Goal: Information Seeking & Learning: Learn about a topic

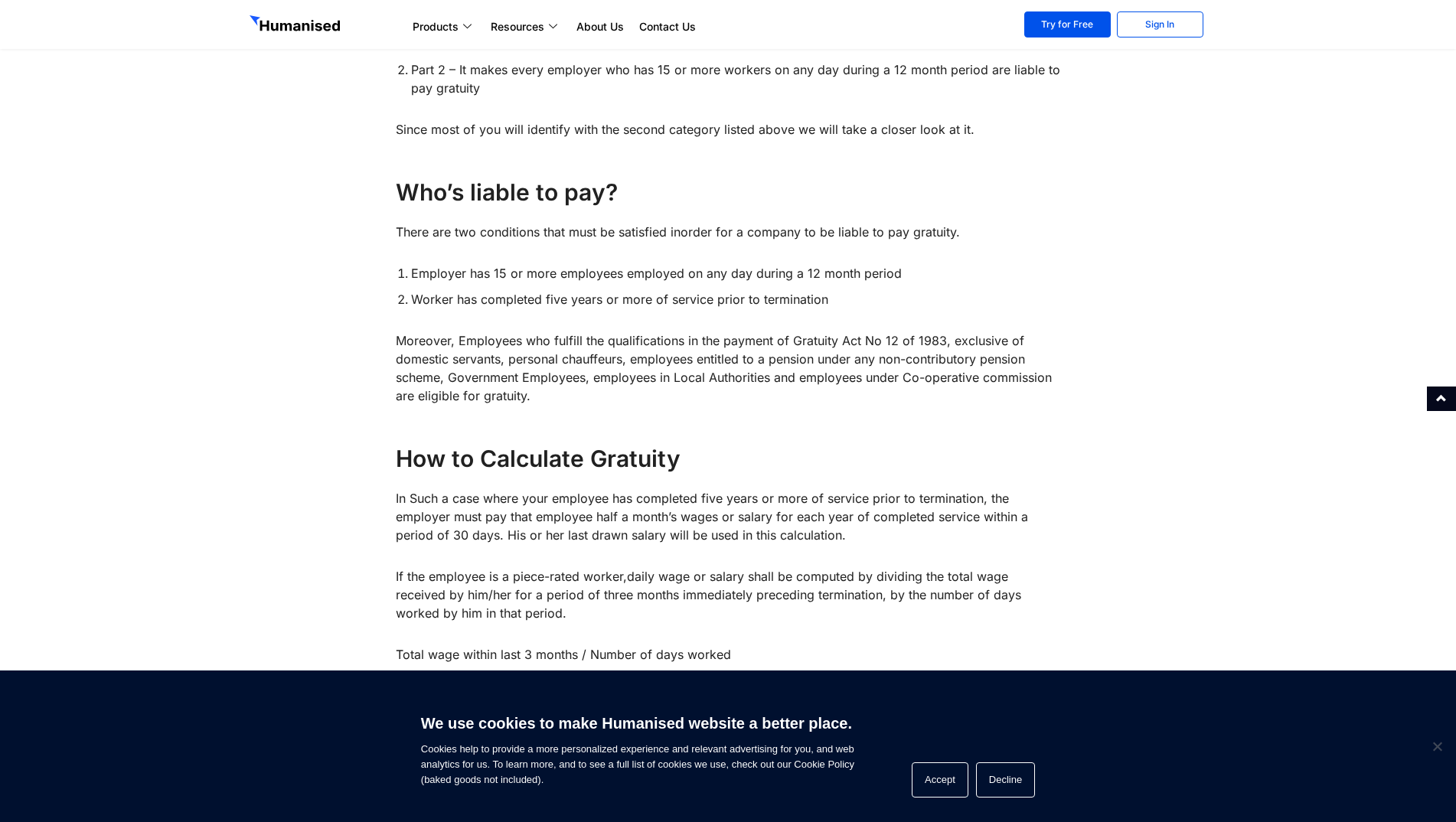
scroll to position [995, 0]
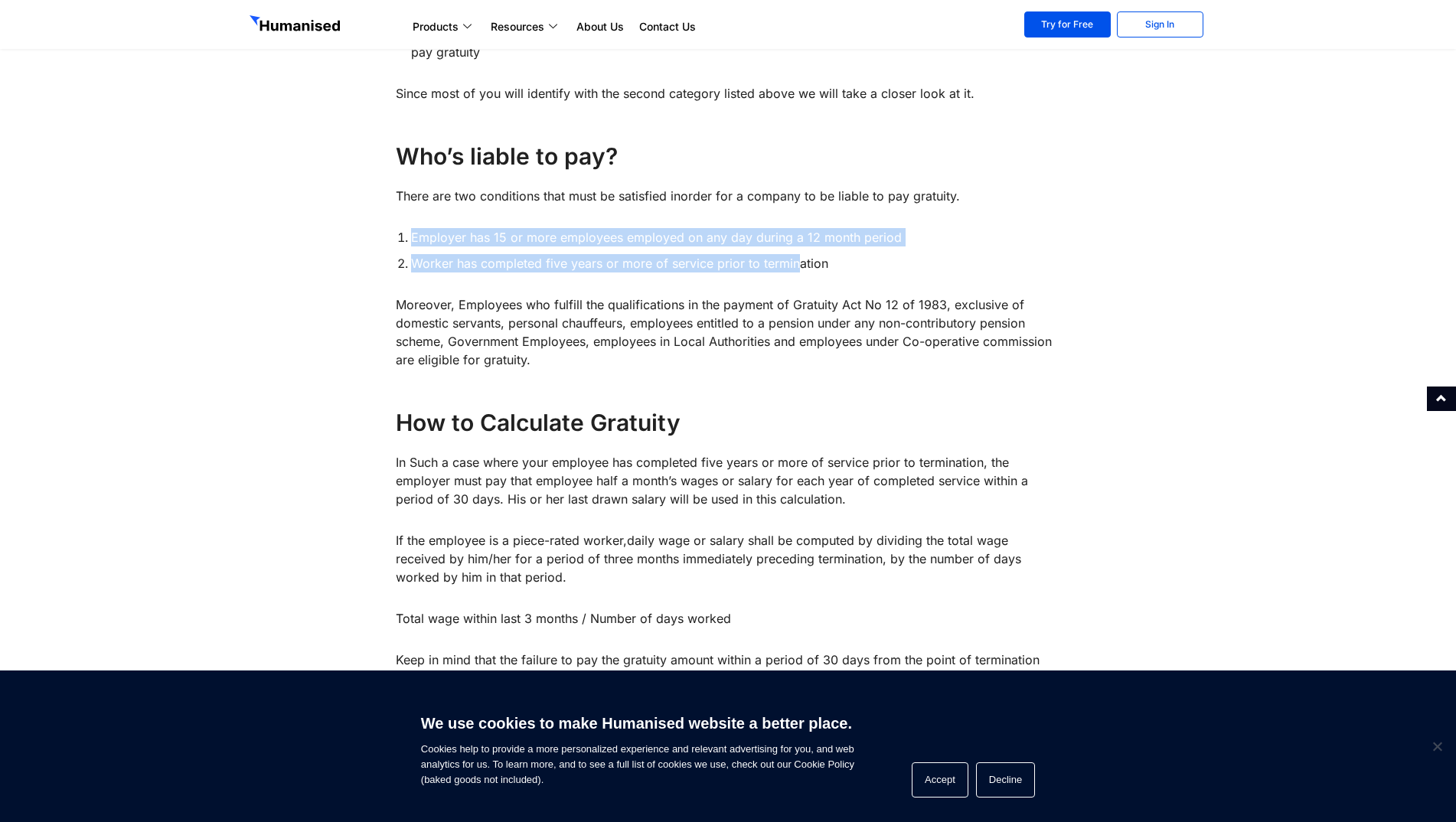
drag, startPoint x: 388, startPoint y: 231, endPoint x: 795, endPoint y: 263, distance: 408.3
click at [795, 263] on div "What is Gratuity? Gratuity is one of the social security provisions mandated by…" at bounding box center [728, 661] width 681 height 1991
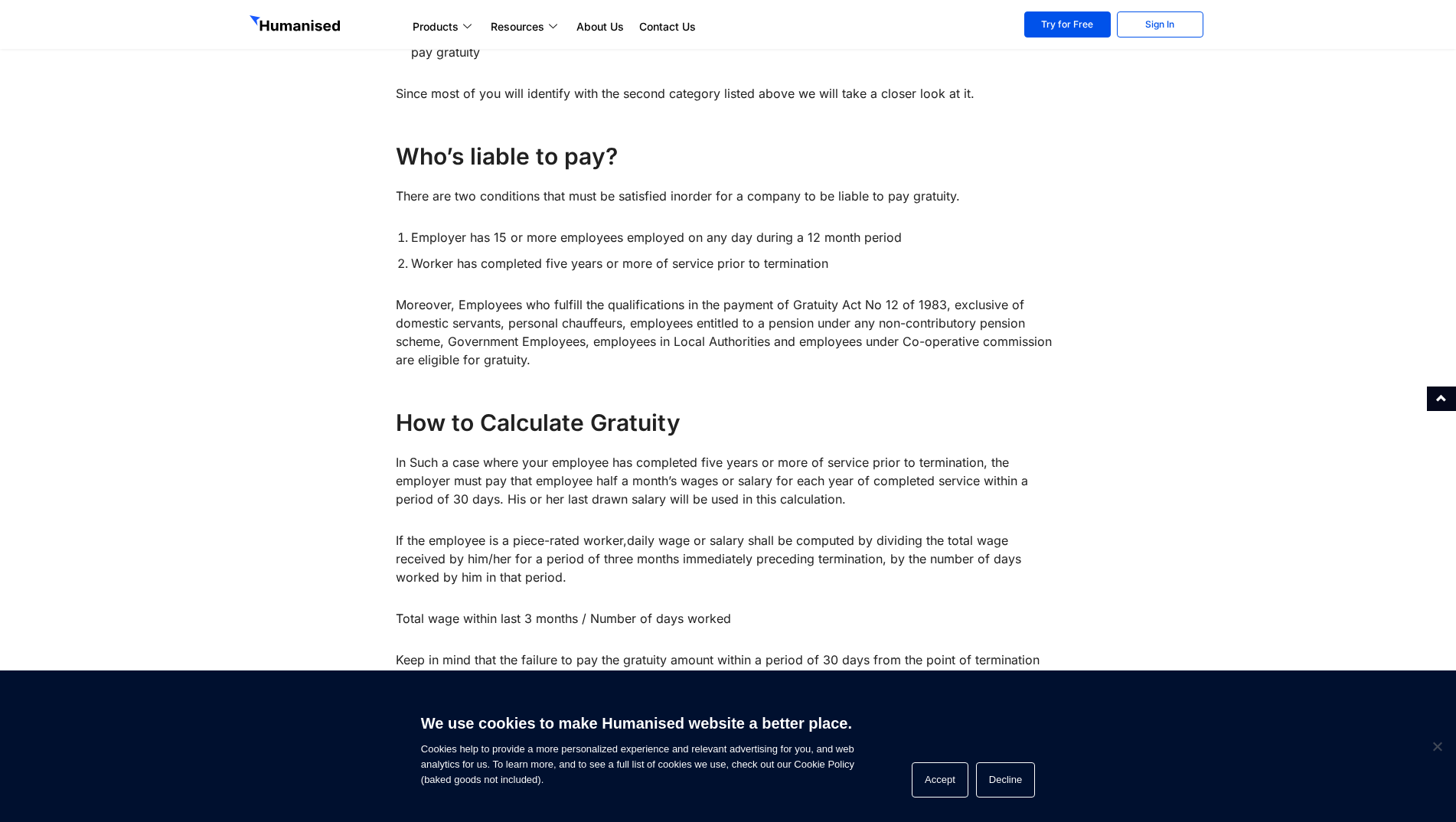
drag, startPoint x: 795, startPoint y: 263, endPoint x: 692, endPoint y: 324, distance: 119.7
click at [698, 322] on p "Moreover, Employees who fulfill the qualifications in the payment of Gratuity A…" at bounding box center [728, 331] width 665 height 74
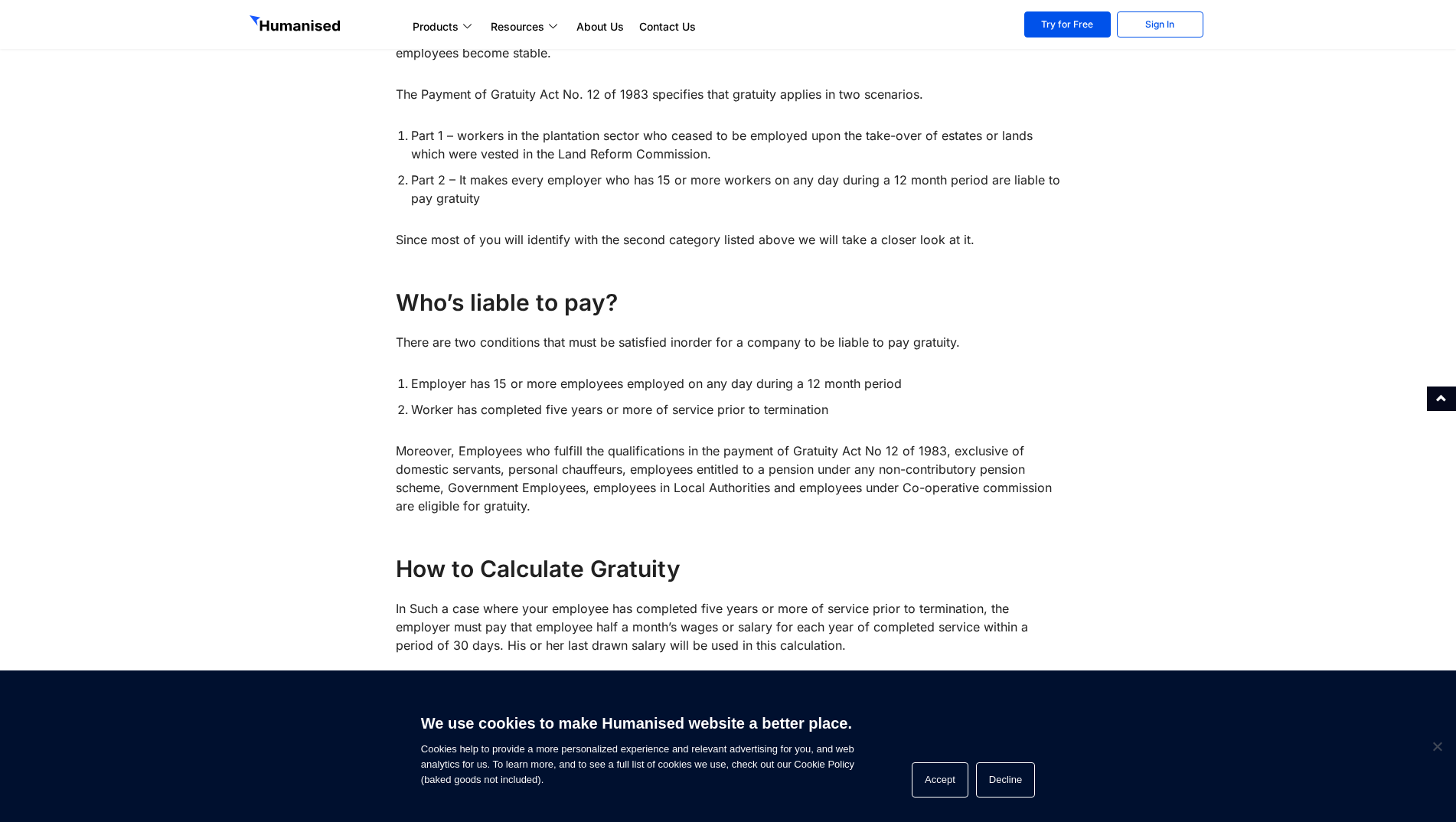
scroll to position [842, 0]
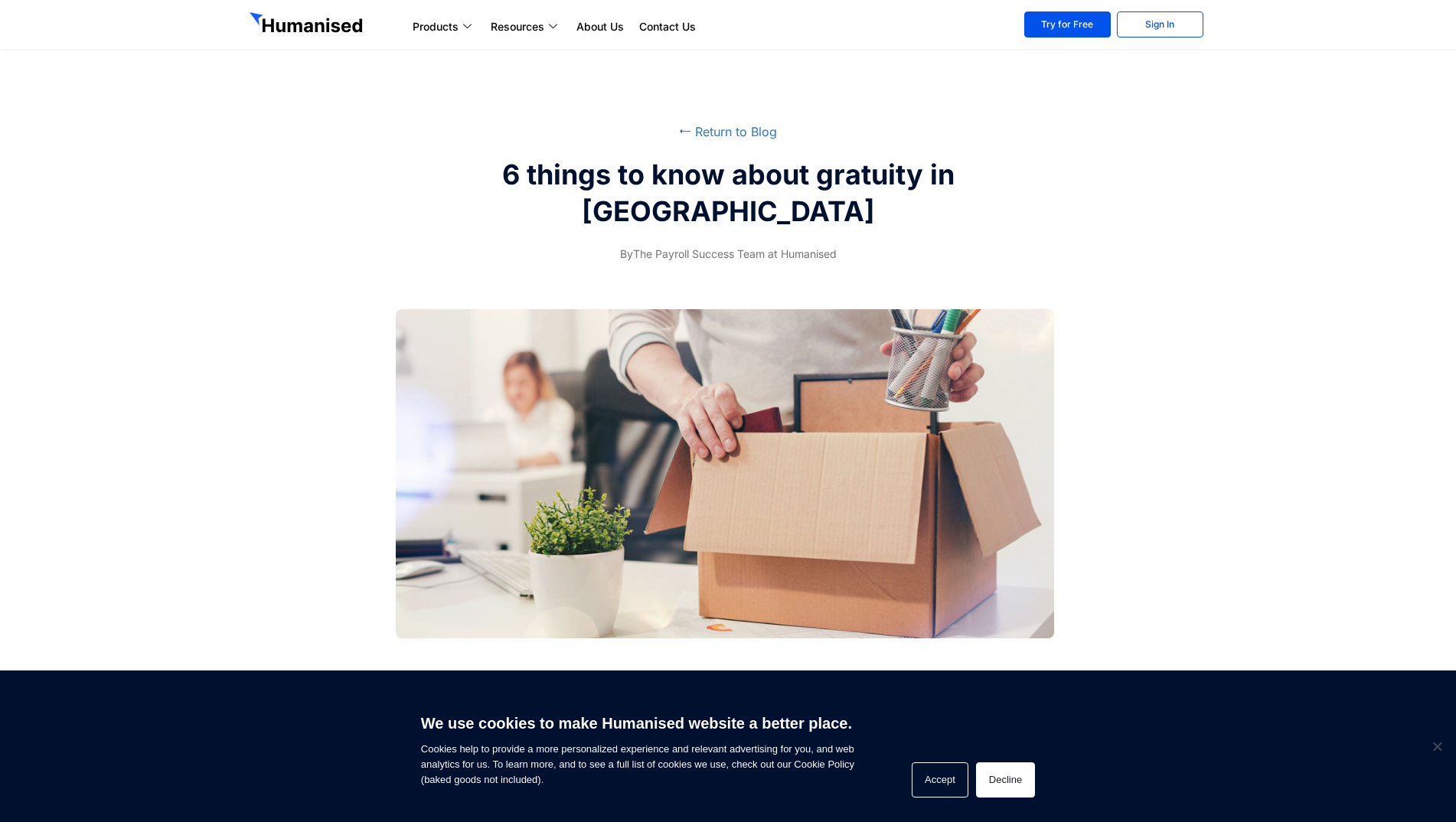
click at [976, 771] on button "Decline" at bounding box center [1005, 779] width 59 height 35
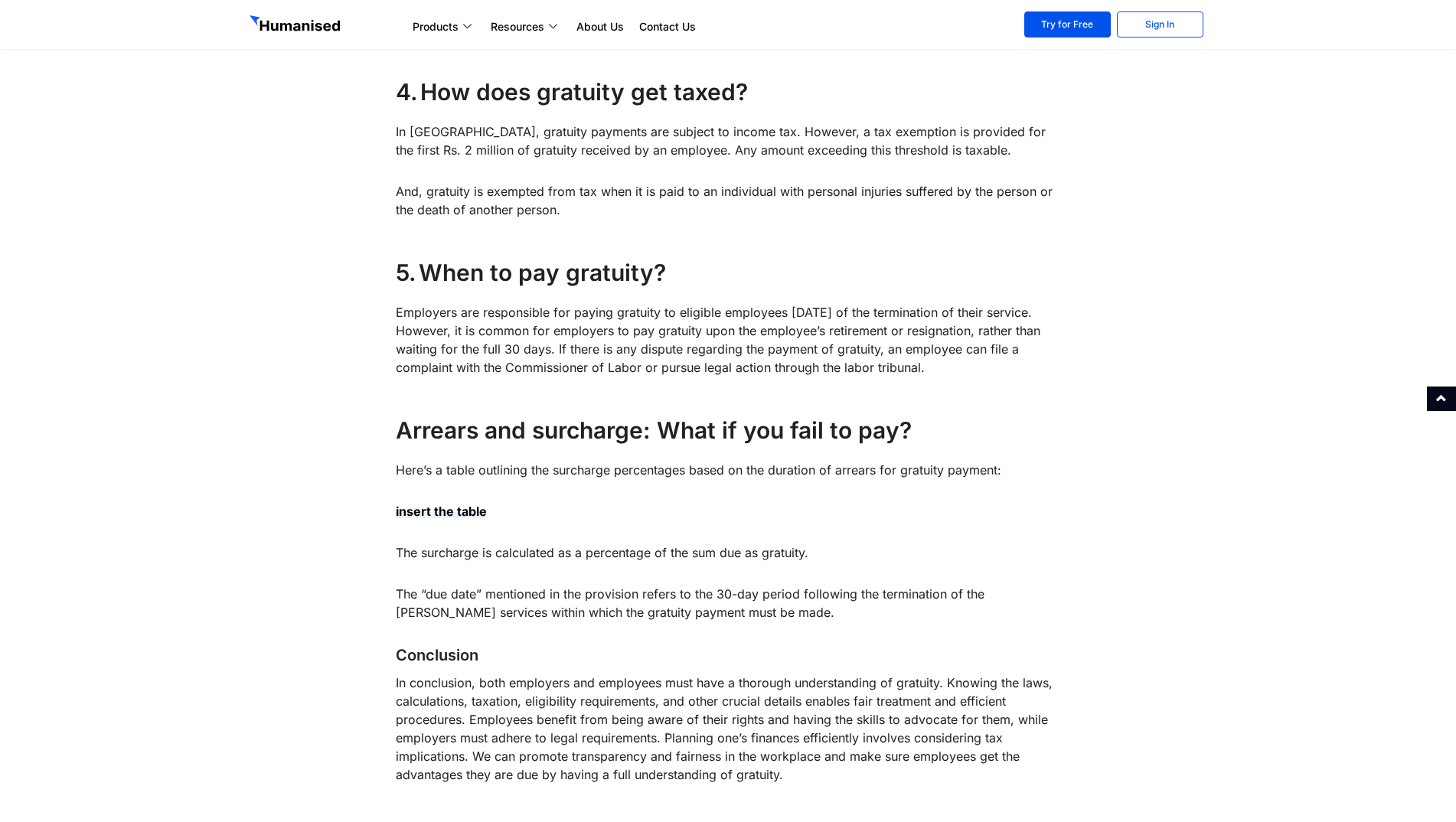
scroll to position [1684, 0]
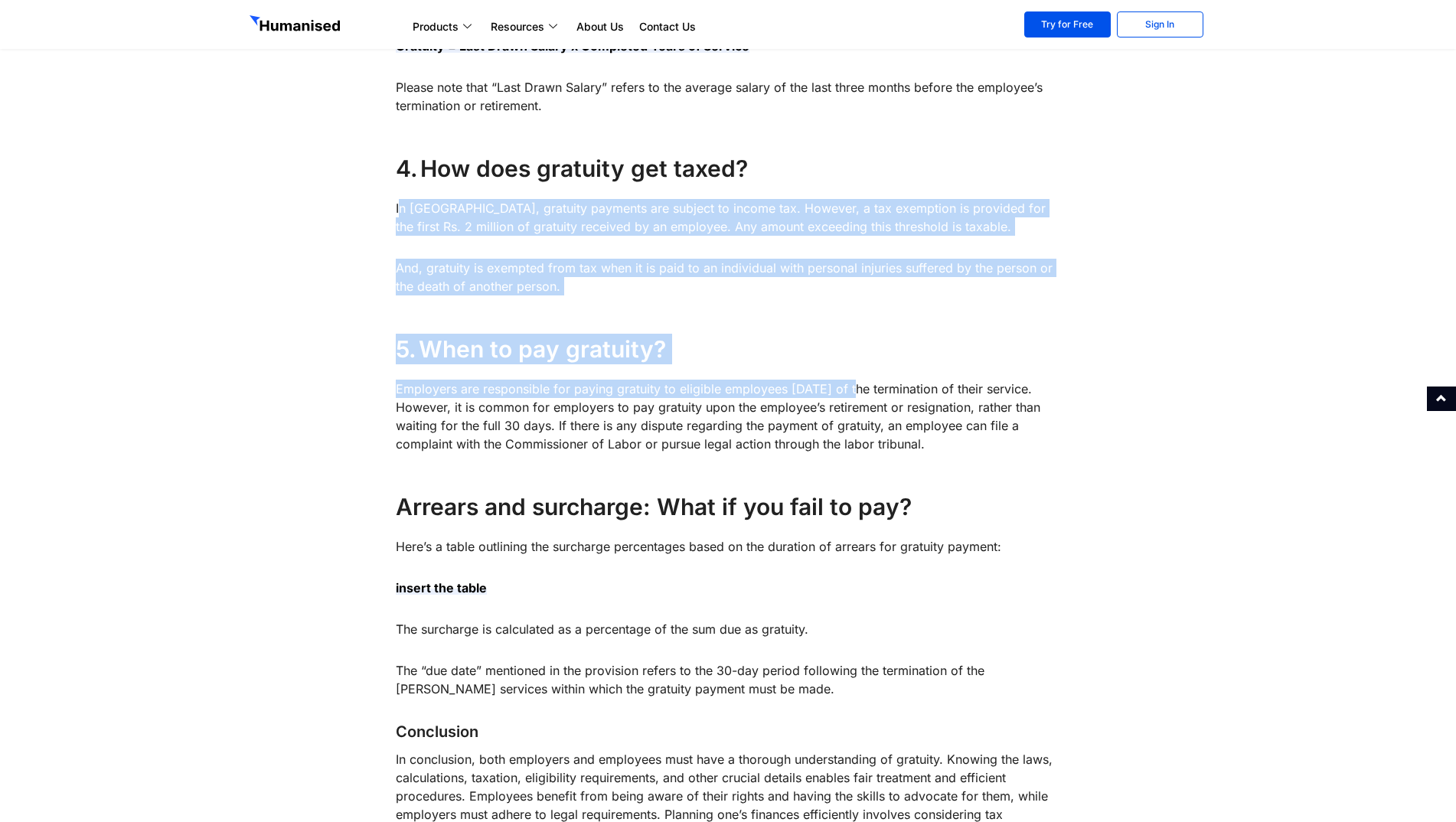
drag, startPoint x: 398, startPoint y: 214, endPoint x: 876, endPoint y: 396, distance: 511.5
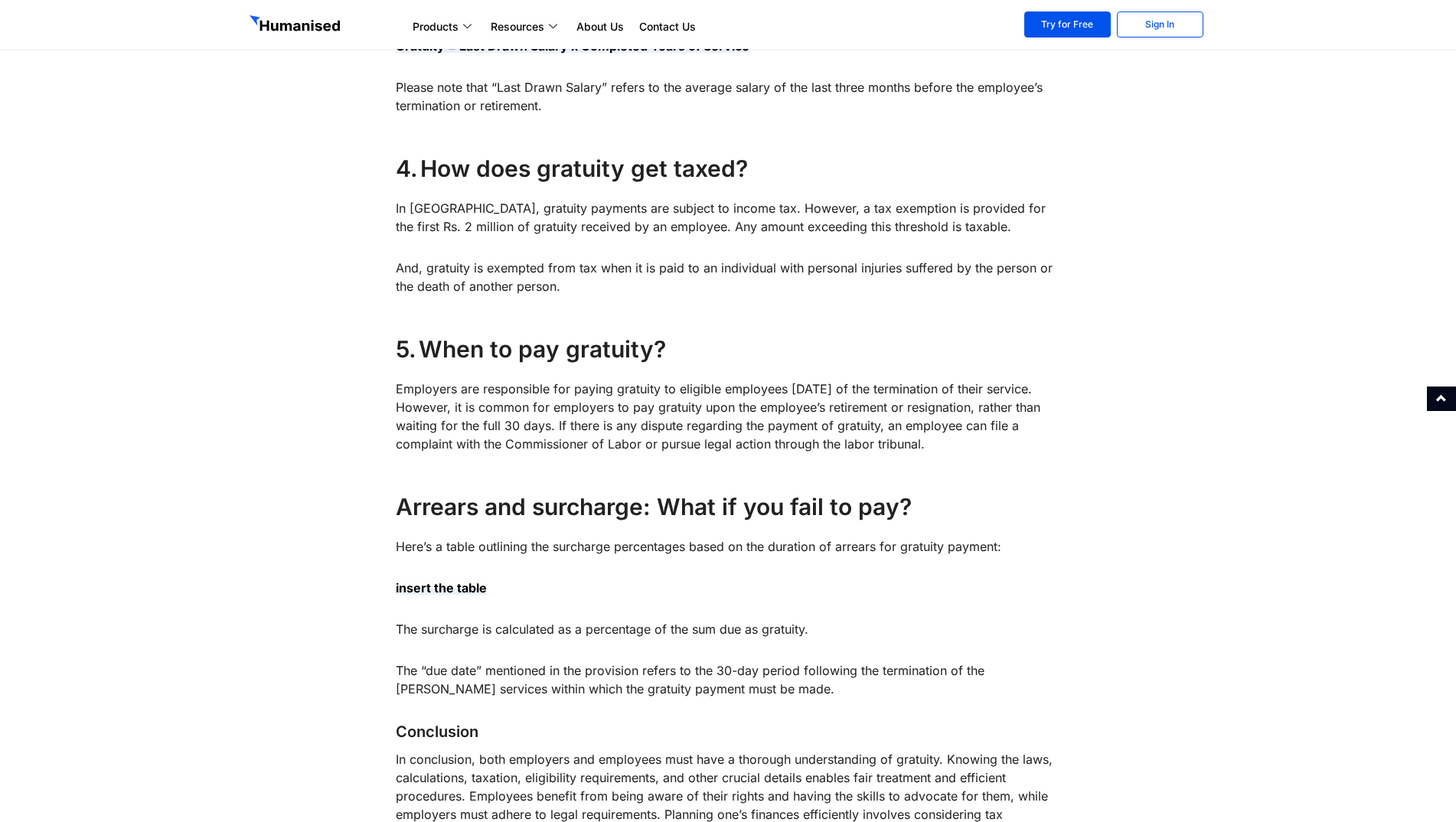
drag, startPoint x: 876, startPoint y: 396, endPoint x: 878, endPoint y: 445, distance: 49.0
click at [878, 445] on p "Employers are responsible for paying gratuity to eligible employees within 30 d…" at bounding box center [728, 416] width 665 height 74
drag, startPoint x: 1056, startPoint y: 411, endPoint x: 524, endPoint y: 431, distance: 532.4
drag, startPoint x: 524, startPoint y: 431, endPoint x: 857, endPoint y: 487, distance: 337.7
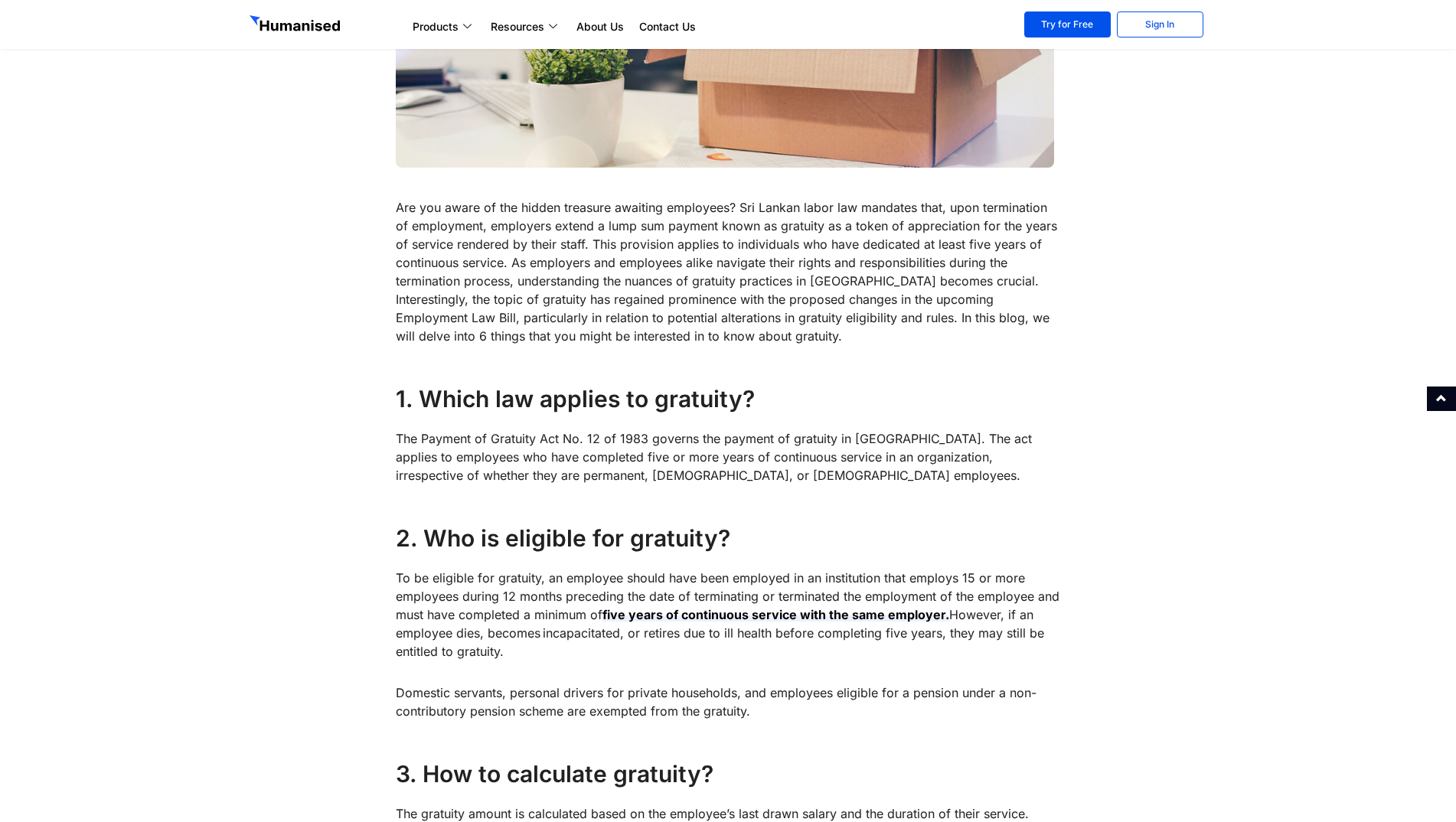
scroll to position [448, 0]
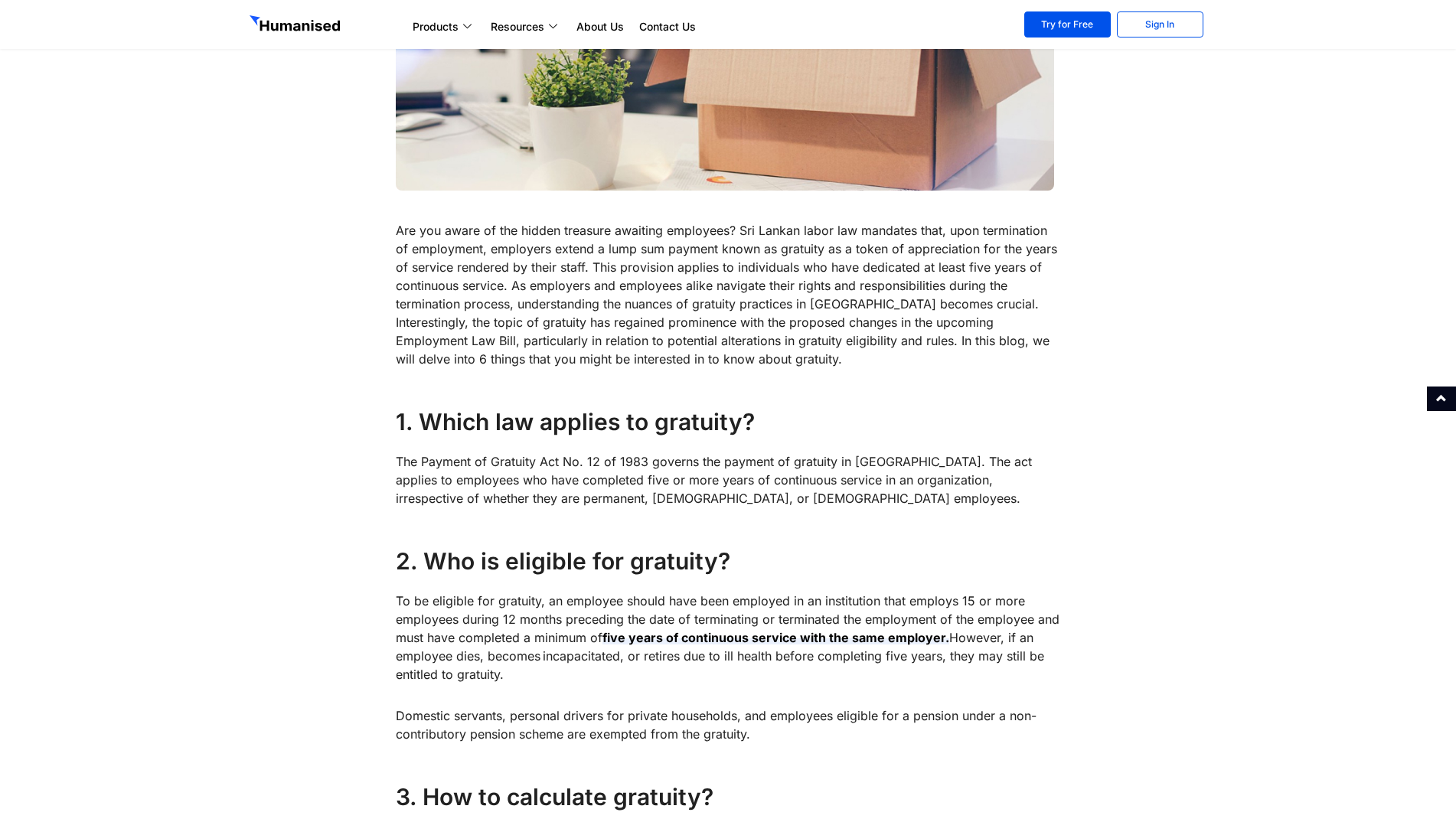
click at [640, 463] on p "The Payment of Gratuity Act No. 12 of 1983 governs the payment of gratuity in S…" at bounding box center [728, 480] width 665 height 55
drag, startPoint x: 412, startPoint y: 484, endPoint x: 472, endPoint y: 482, distance: 60.0
click at [472, 482] on p "The Payment of Gratuity Act No. 12 of 1983 governs the payment of gratuity in S…" at bounding box center [728, 480] width 665 height 55
drag, startPoint x: 472, startPoint y: 482, endPoint x: 776, endPoint y: 492, distance: 304.2
click at [776, 492] on p "The Payment of Gratuity Act No. 12 of 1983 governs the payment of gratuity in S…" at bounding box center [728, 480] width 665 height 55
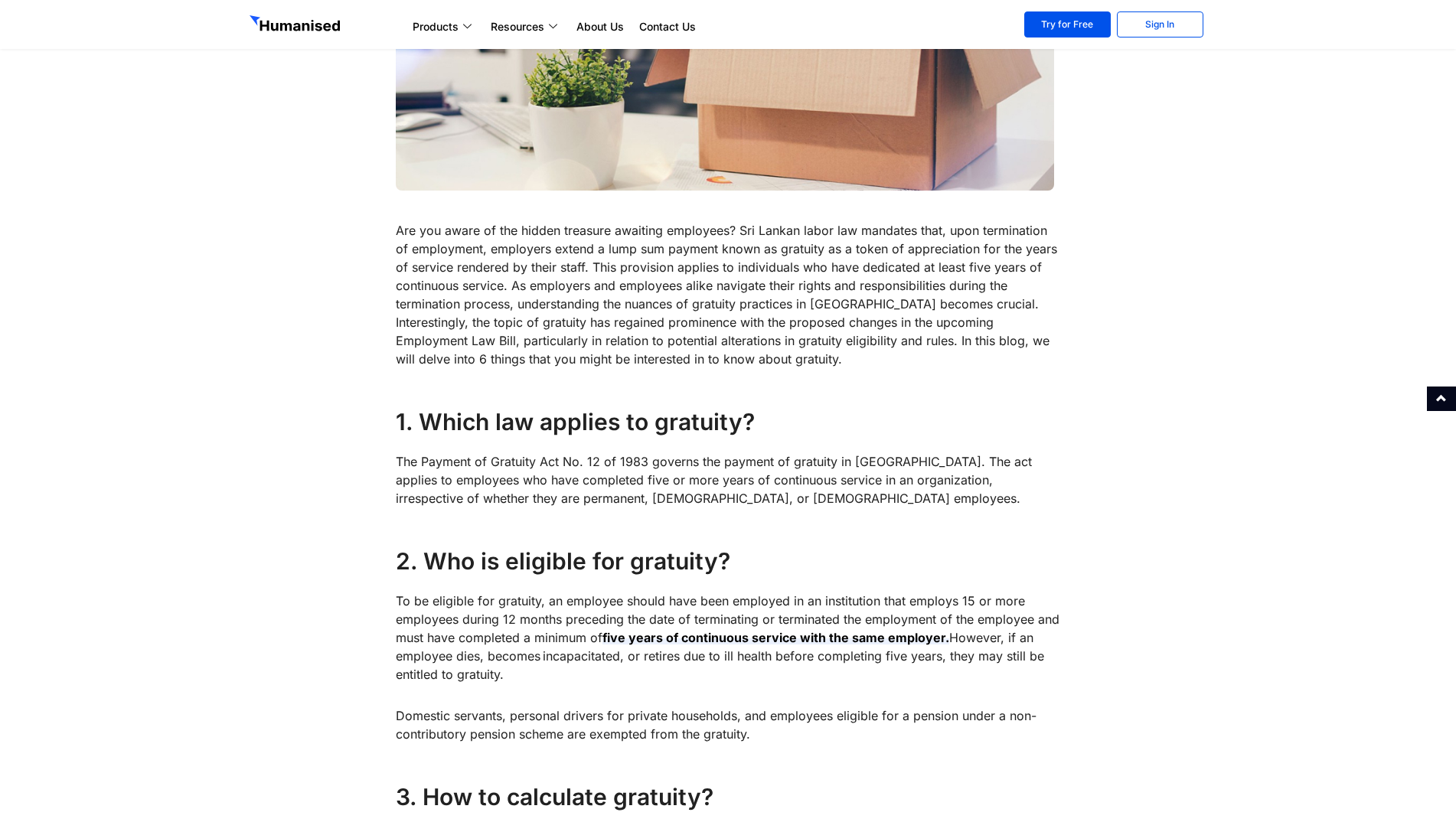
click at [777, 498] on p "The Payment of Gratuity Act No. 12 of 1983 governs the payment of gratuity in S…" at bounding box center [728, 480] width 665 height 55
click at [655, 603] on p "To be eligible for gratuity, an employee should have been employed in an instit…" at bounding box center [728, 638] width 665 height 92
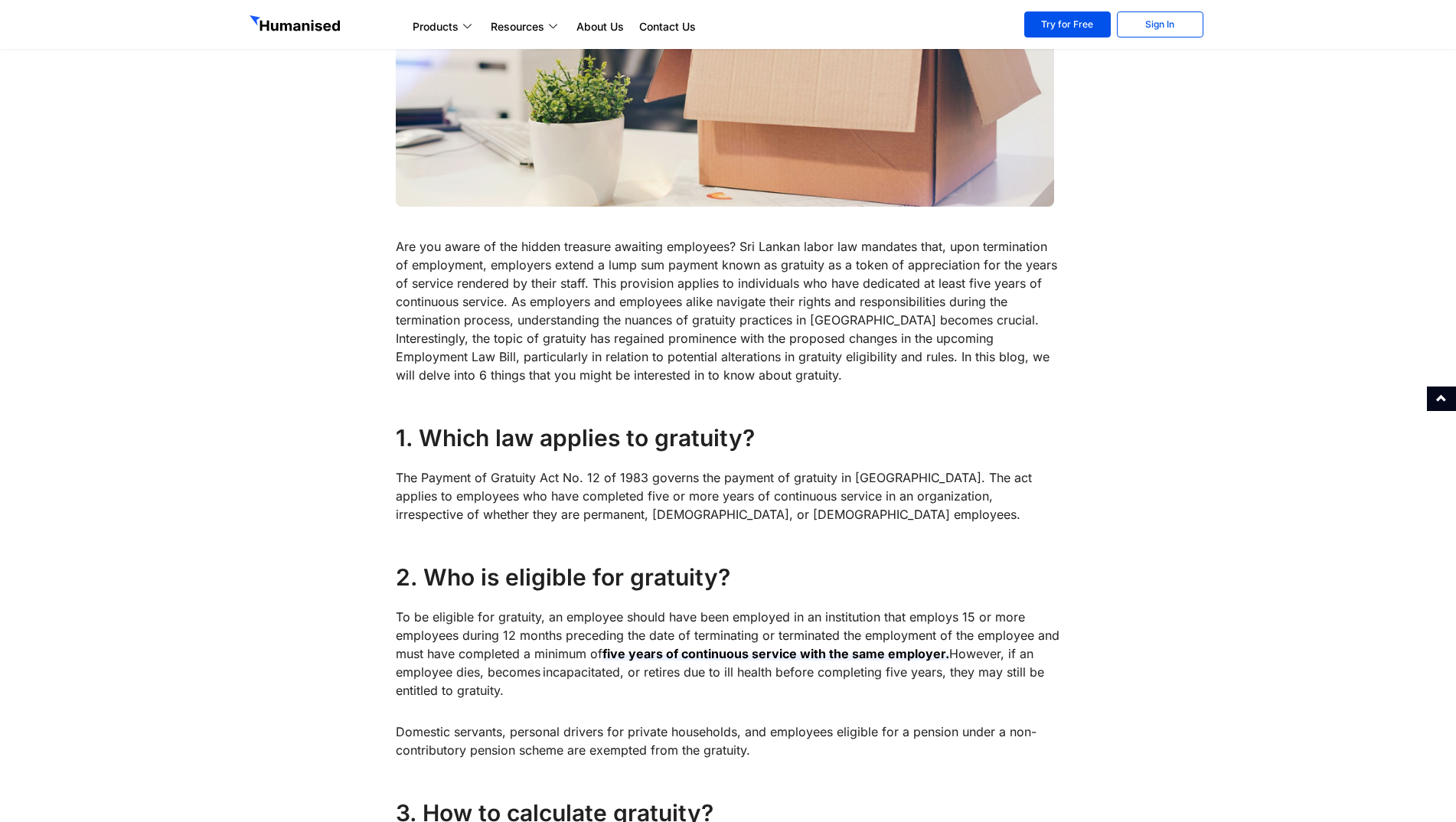
scroll to position [218, 0]
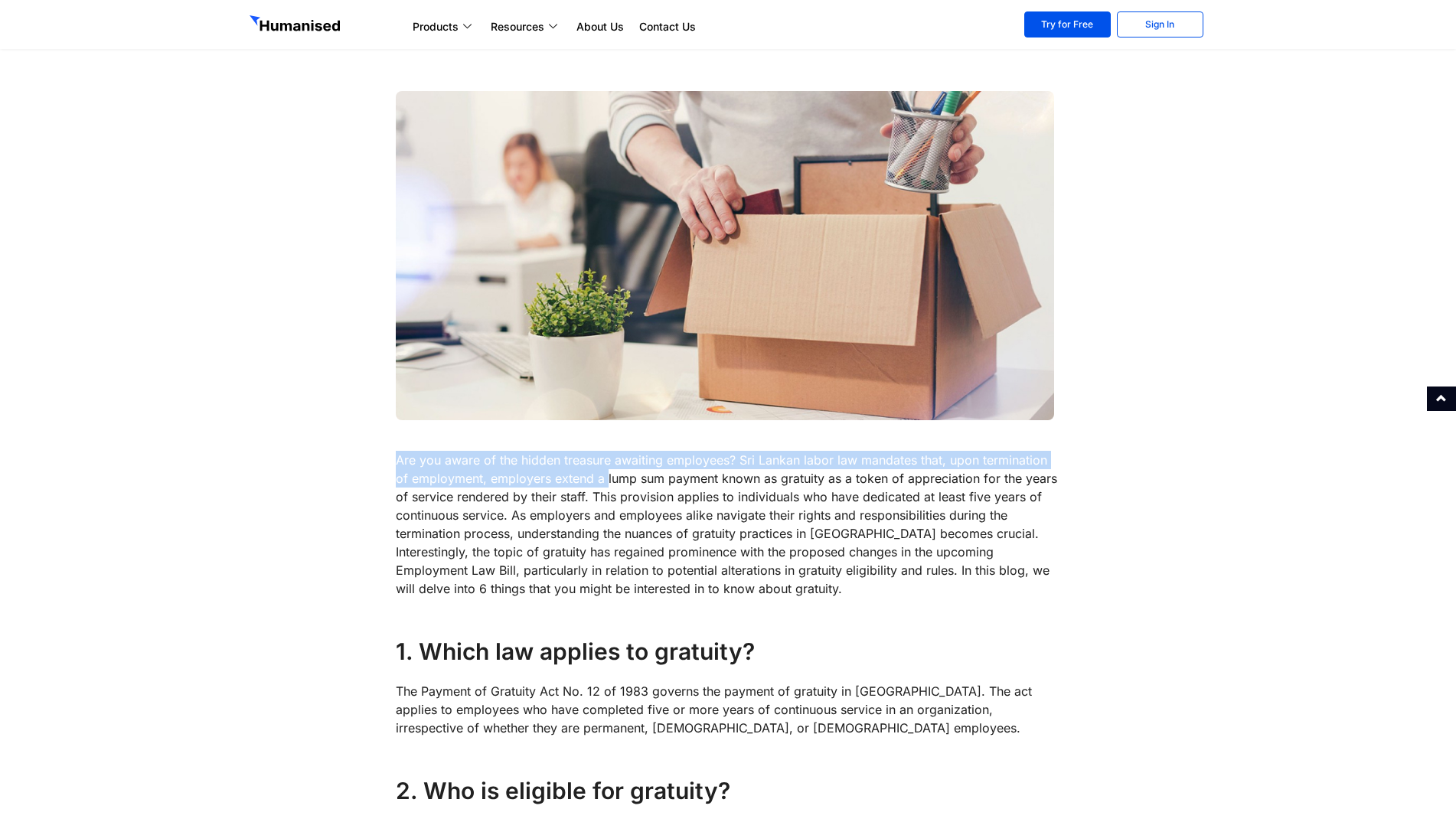
drag, startPoint x: 470, startPoint y: 472, endPoint x: 612, endPoint y: 472, distance: 142.0
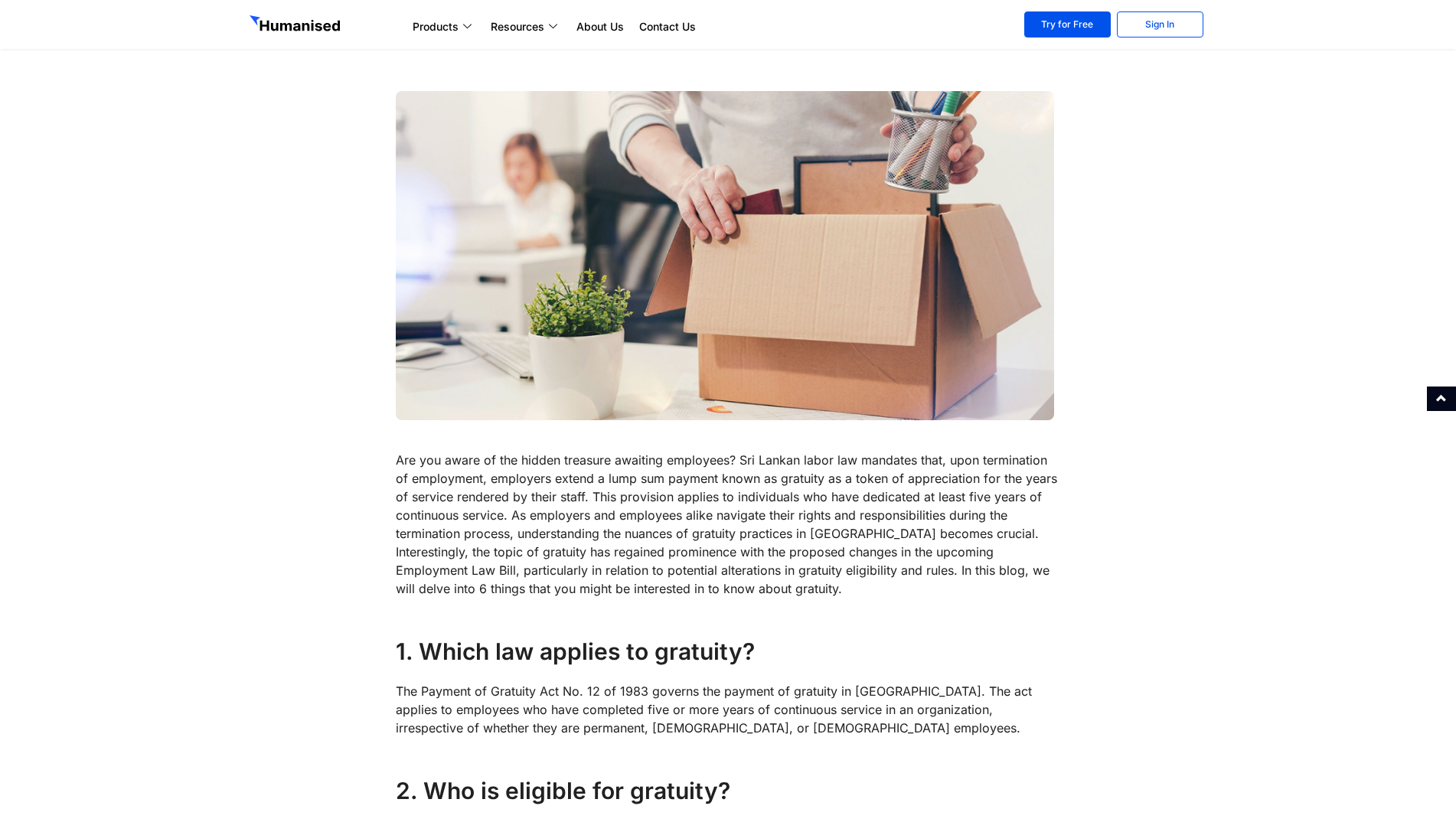
drag, startPoint x: 612, startPoint y: 472, endPoint x: 870, endPoint y: 495, distance: 259.0
click at [859, 498] on p "Are you aware of the hidden treasure awaiting employees? Sri Lankan labor law m…" at bounding box center [728, 525] width 665 height 147
drag, startPoint x: 395, startPoint y: 498, endPoint x: 596, endPoint y: 496, distance: 201.0
click at [596, 496] on p "Are you aware of the hidden treasure awaiting employees? Sri Lankan labor law m…" at bounding box center [728, 525] width 665 height 147
drag, startPoint x: 596, startPoint y: 496, endPoint x: 703, endPoint y: 499, distance: 107.0
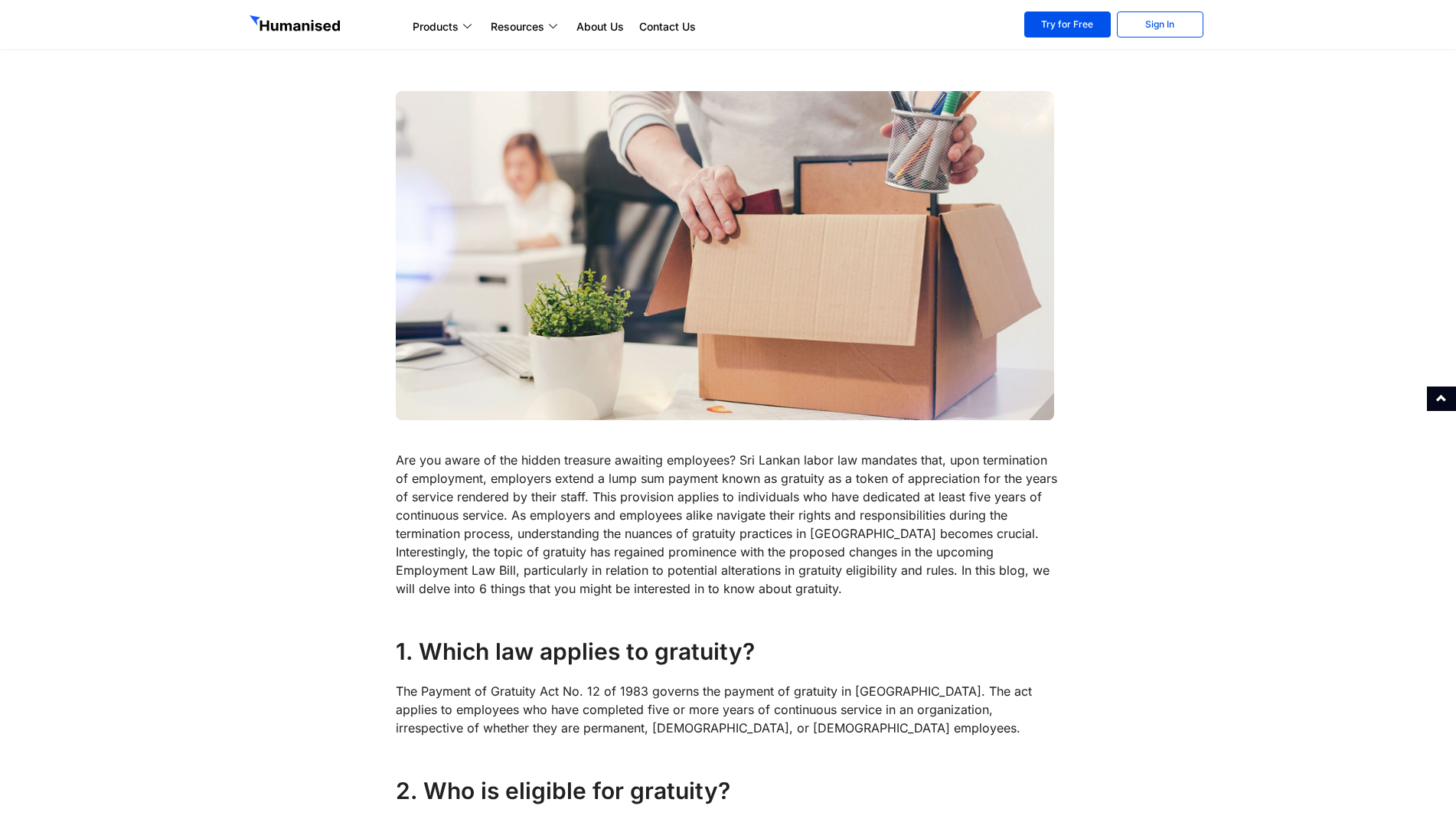
click at [661, 496] on p "Are you aware of the hidden treasure awaiting employees? Sri Lankan labor law m…" at bounding box center [728, 525] width 665 height 147
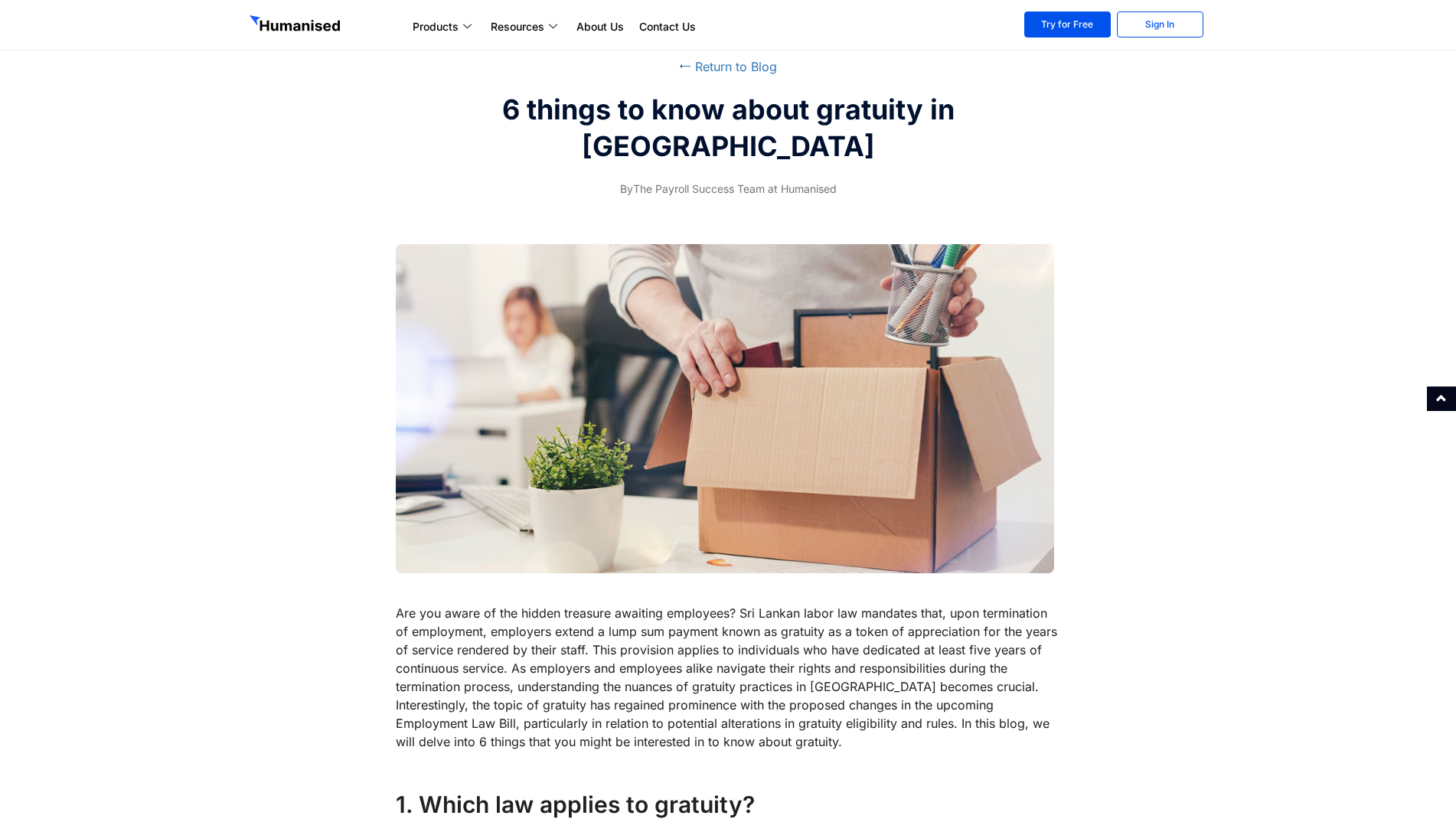
scroll to position [0, 0]
